Goal: Transaction & Acquisition: Purchase product/service

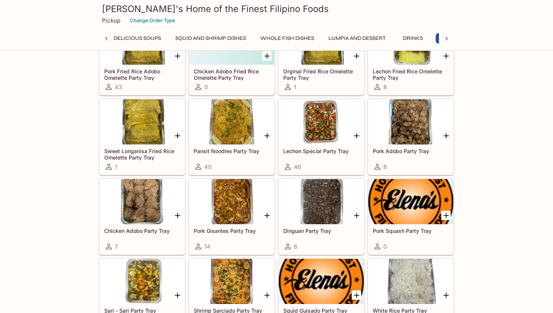
scroll to position [1683, 0]
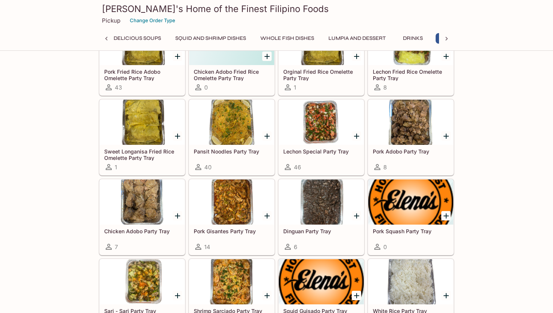
click at [319, 116] on div at bounding box center [321, 122] width 85 height 45
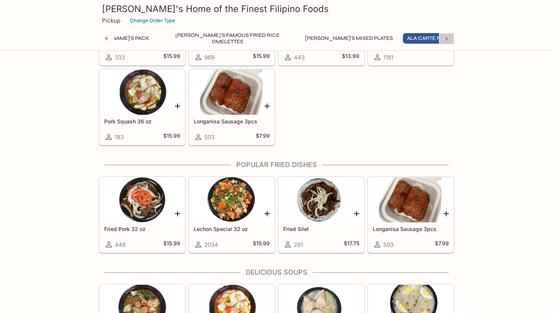
click at [446, 37] on icon at bounding box center [447, 39] width 2 height 4
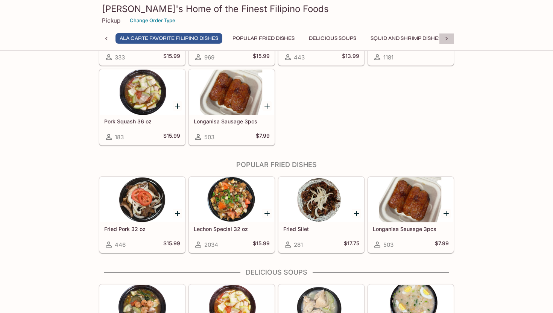
click at [447, 38] on icon at bounding box center [447, 39] width 2 height 4
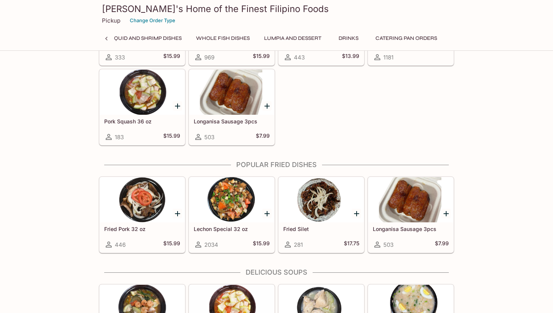
click at [372, 39] on button "Catering Pan Orders" at bounding box center [407, 38] width 70 height 11
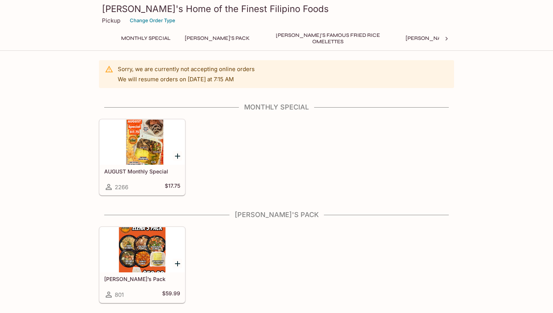
click at [447, 36] on icon at bounding box center [447, 39] width 8 height 8
click at [444, 36] on button "Catering Pan Orders" at bounding box center [479, 38] width 70 height 11
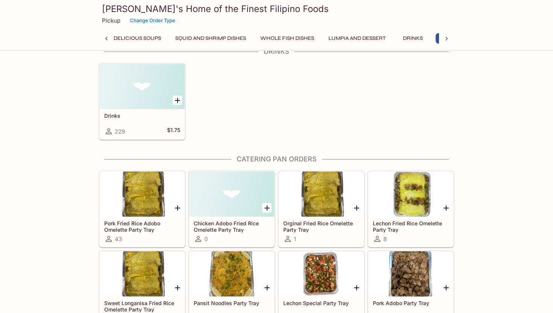
scroll to position [1622, 0]
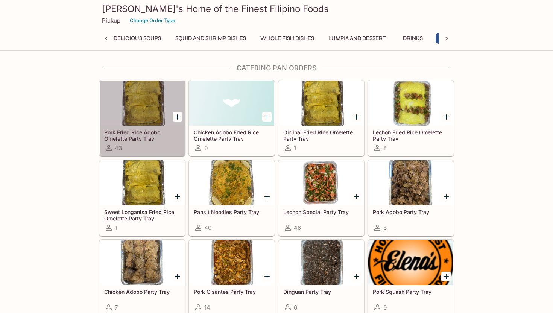
click at [146, 115] on div at bounding box center [142, 103] width 85 height 45
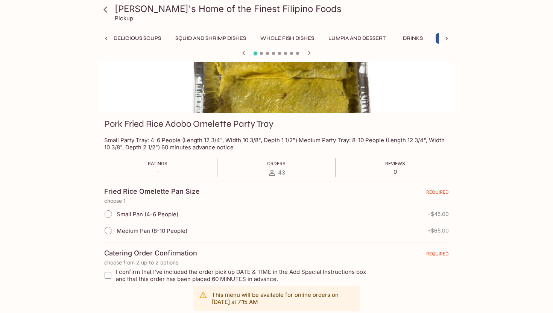
scroll to position [53, 0]
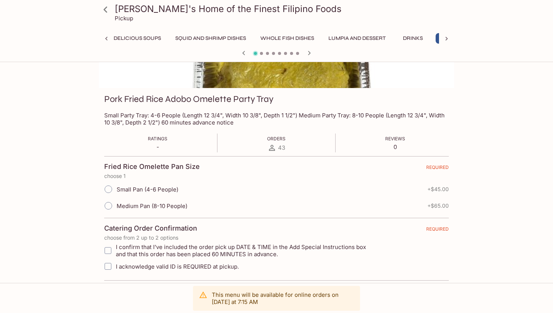
scroll to position [86, 0]
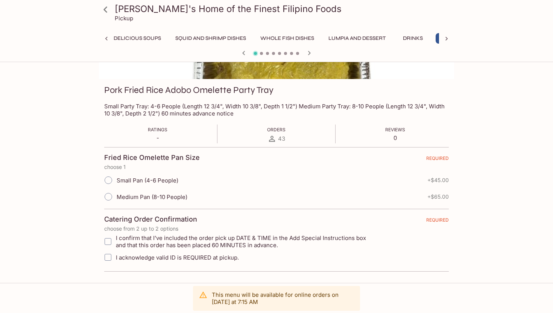
click at [109, 196] on input "Medium Pan (8-10 People)" at bounding box center [109, 197] width 16 height 16
radio input "true"
click at [109, 196] on input "Medium Pan (8-10 People)" at bounding box center [109, 197] width 16 height 16
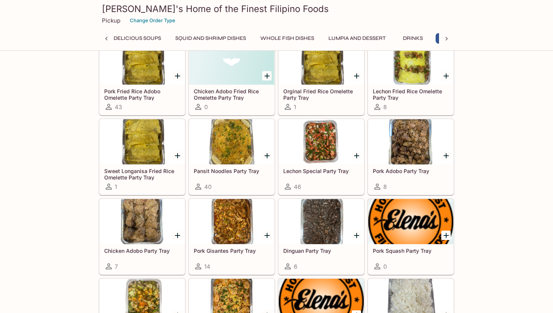
scroll to position [1665, 0]
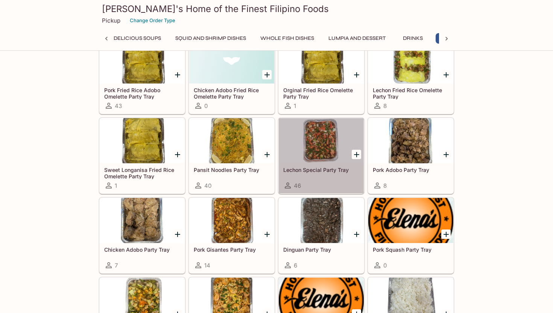
click at [316, 185] on div "46" at bounding box center [321, 185] width 76 height 9
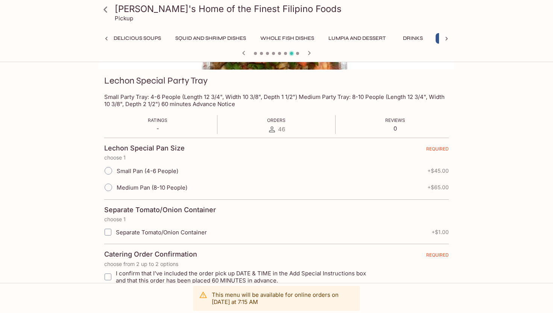
scroll to position [99, 0]
